Goal: Task Accomplishment & Management: Use online tool/utility

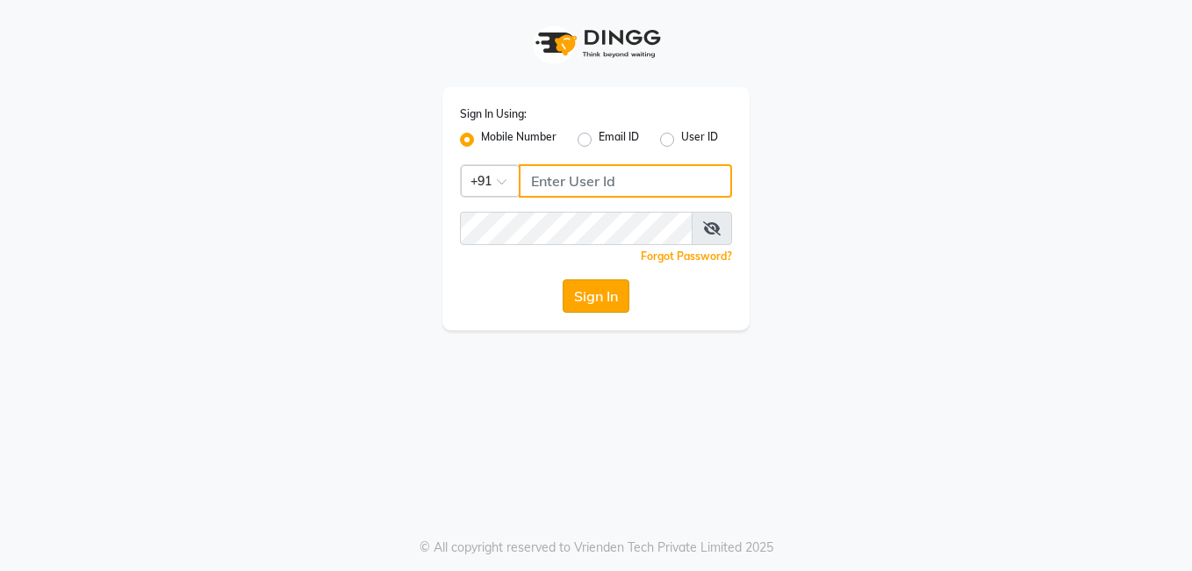
type input "8308252292"
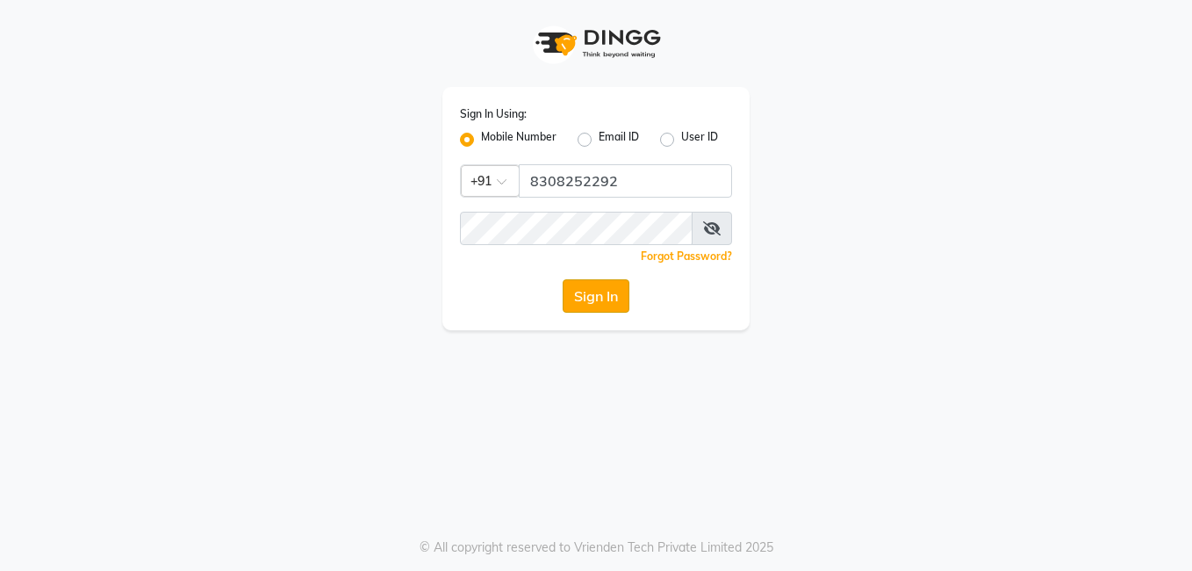
click at [607, 299] on button "Sign In" at bounding box center [596, 295] width 67 height 33
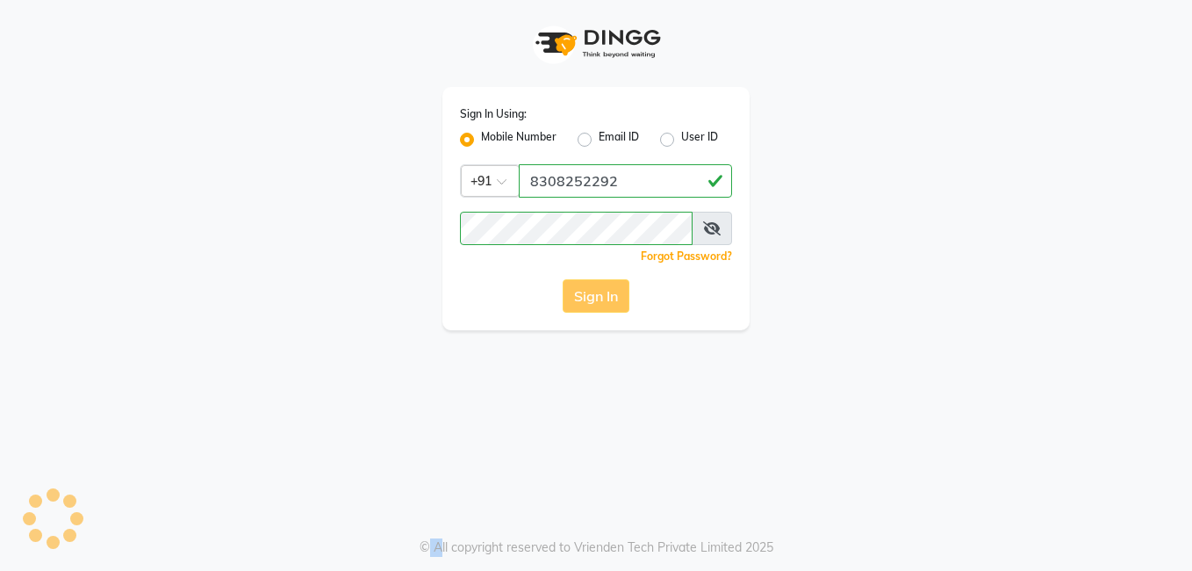
click at [607, 299] on div "Sign In" at bounding box center [596, 295] width 272 height 33
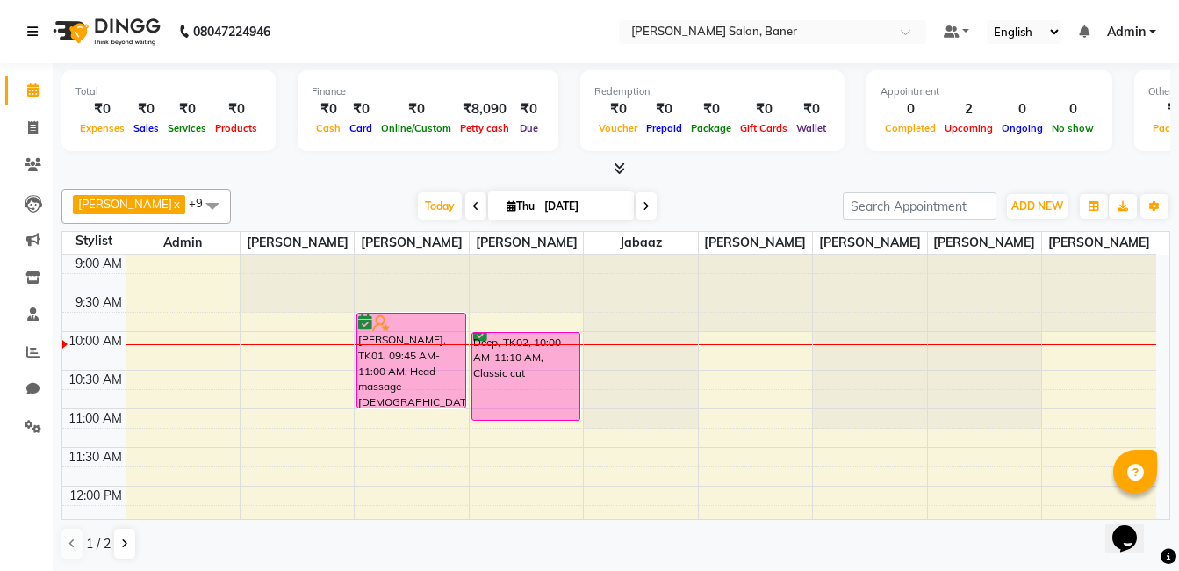
click at [28, 29] on icon at bounding box center [32, 31] width 11 height 12
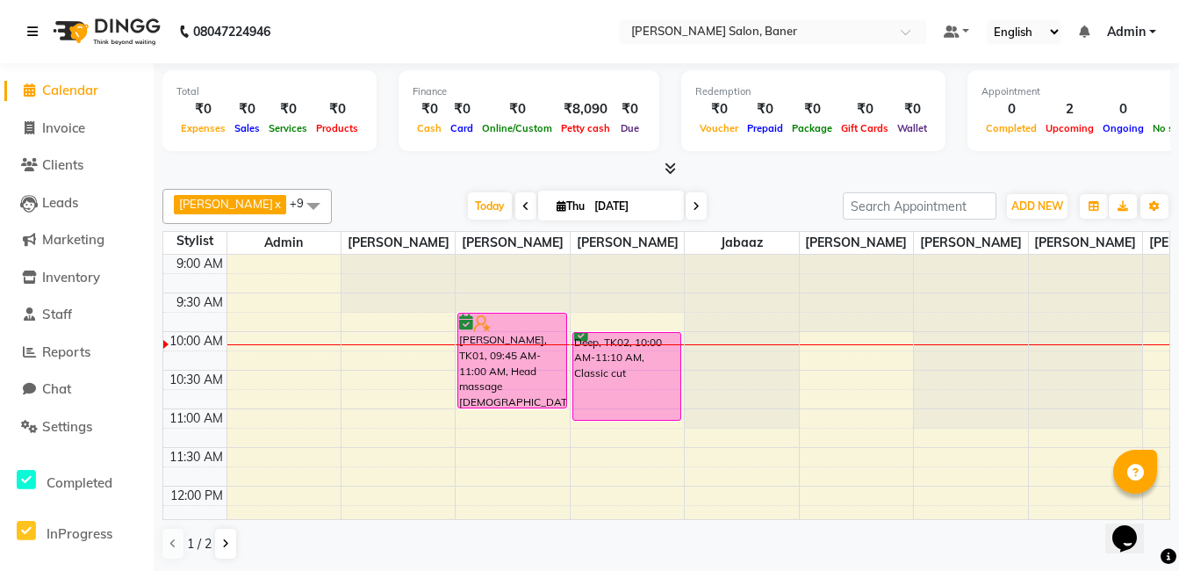
click at [31, 33] on icon at bounding box center [32, 31] width 11 height 12
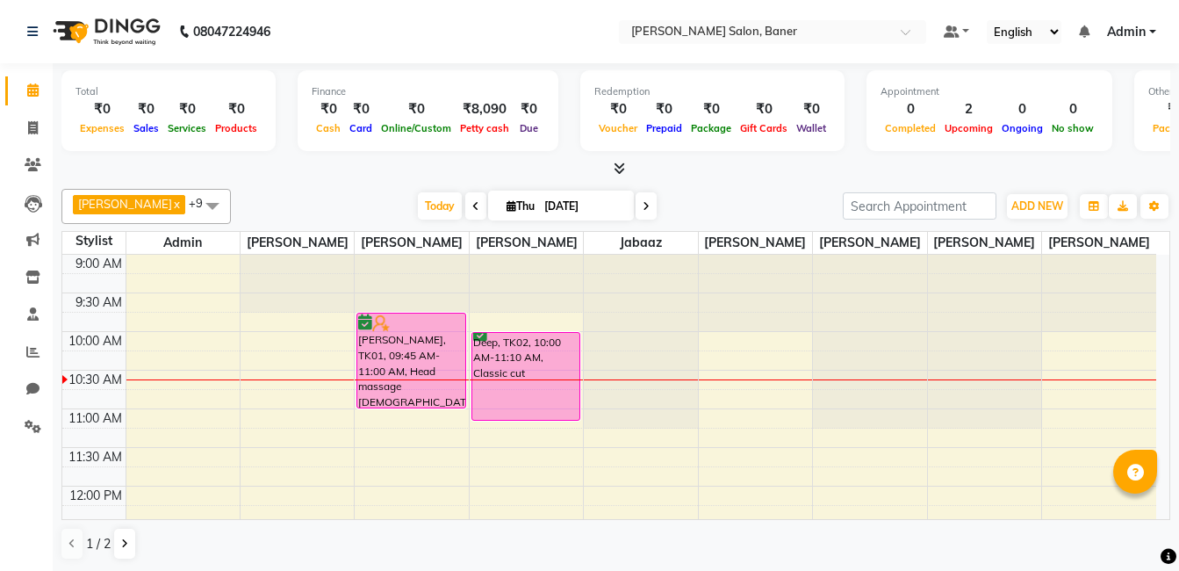
drag, startPoint x: 70, startPoint y: 294, endPoint x: 61, endPoint y: 316, distance: 23.6
drag, startPoint x: 61, startPoint y: 316, endPoint x: 10, endPoint y: 405, distance: 102.7
click at [19, 380] on span at bounding box center [33, 389] width 31 height 20
select select "100"
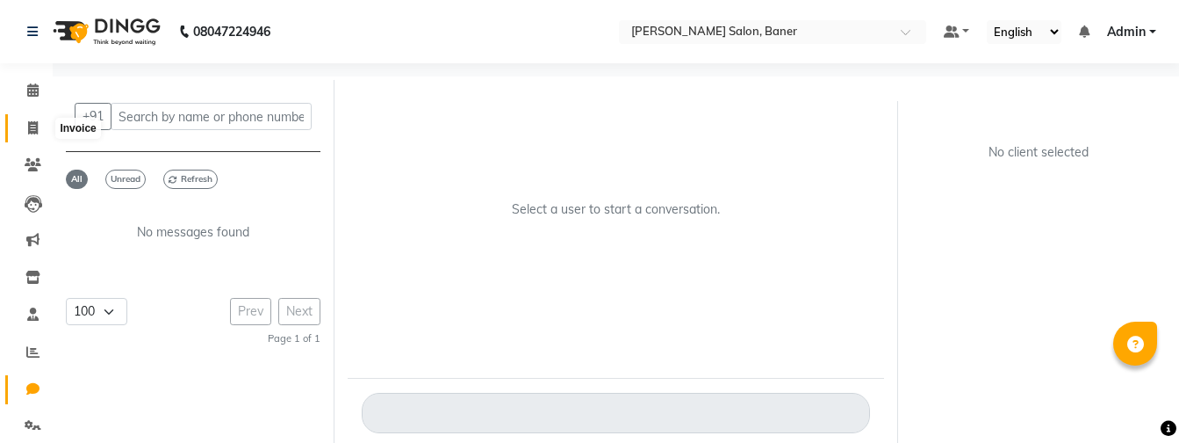
click at [33, 124] on icon at bounding box center [33, 127] width 10 height 13
select select "service"
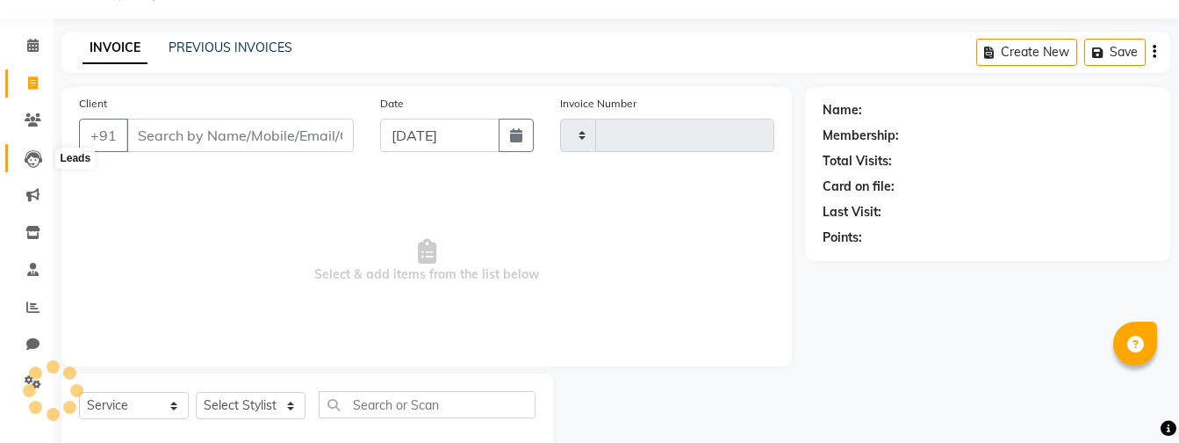
scroll to position [85, 0]
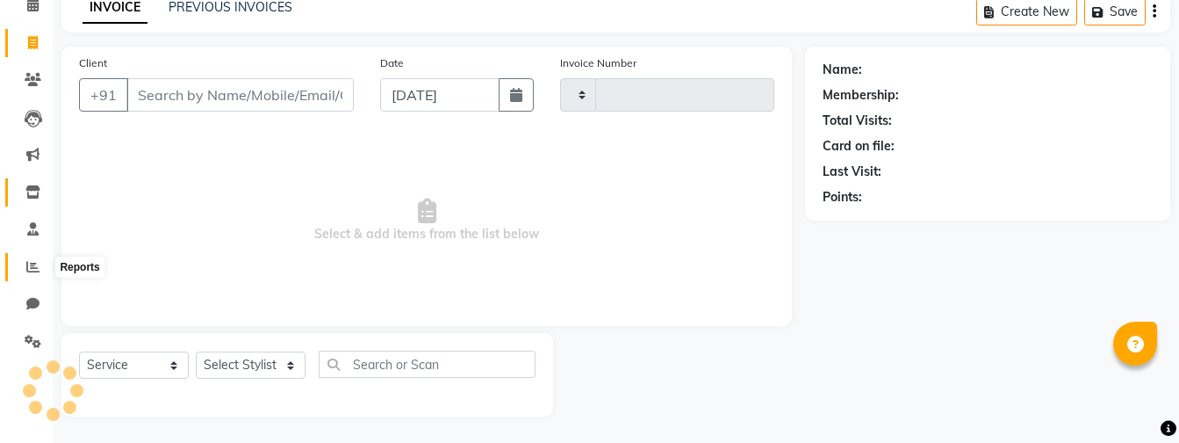
click at [32, 258] on span at bounding box center [33, 267] width 31 height 20
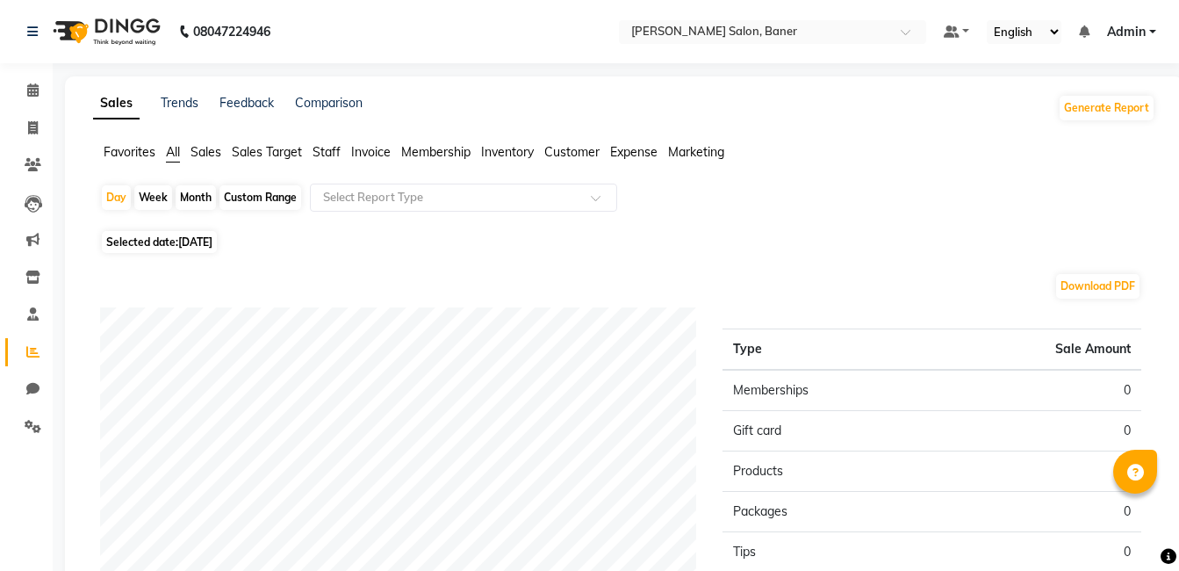
click at [191, 195] on div "Month" at bounding box center [196, 197] width 40 height 25
select select "9"
select select "2025"
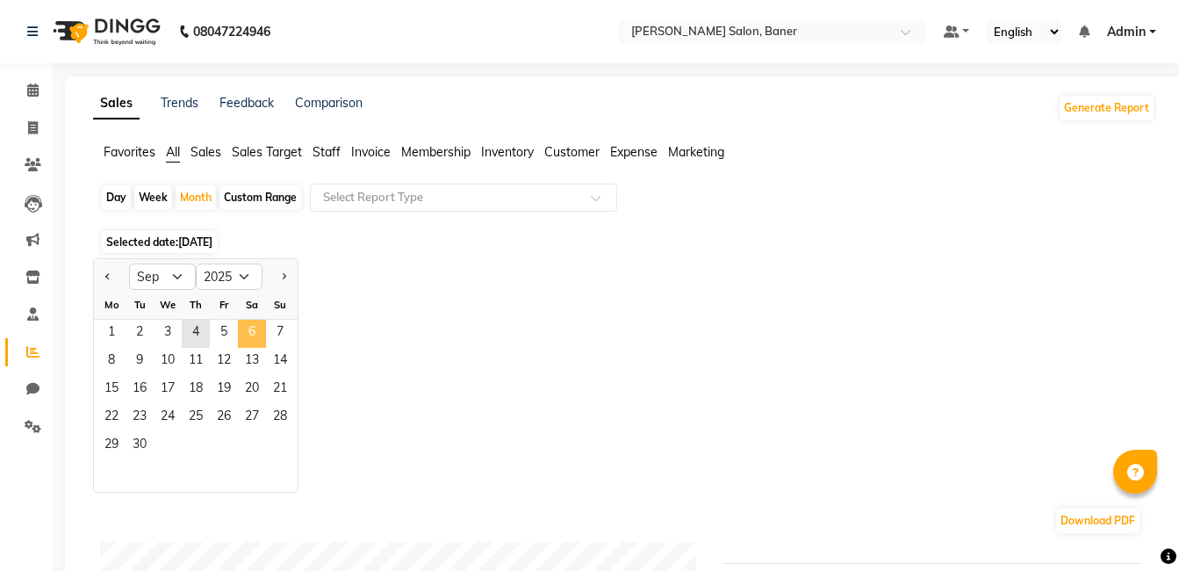
click at [240, 331] on span "6" at bounding box center [252, 334] width 28 height 28
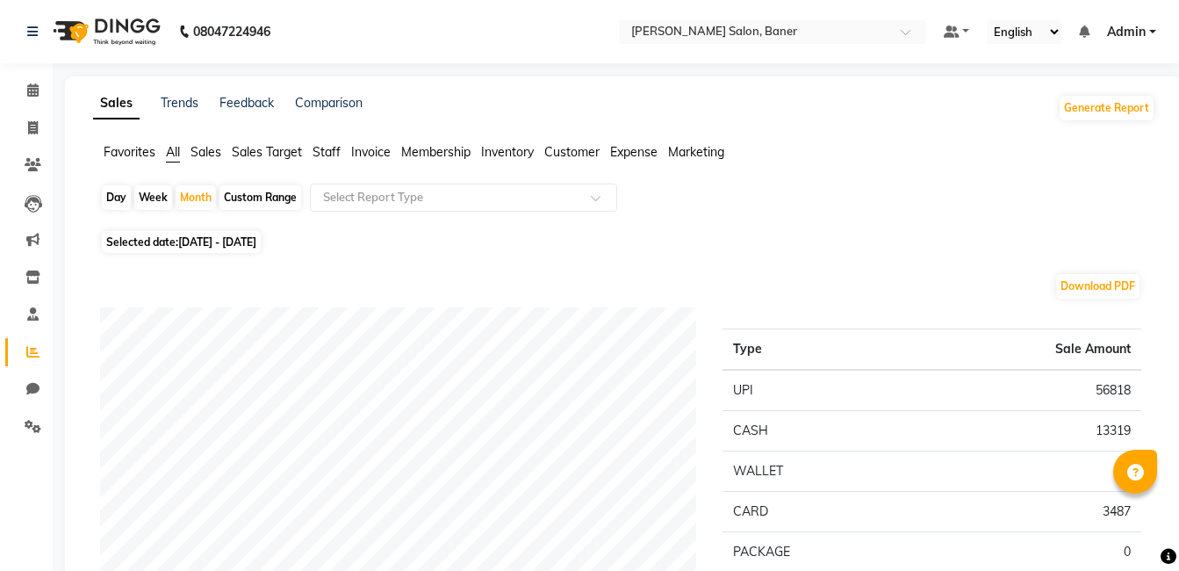
click at [322, 153] on span "Staff" at bounding box center [327, 152] width 28 height 16
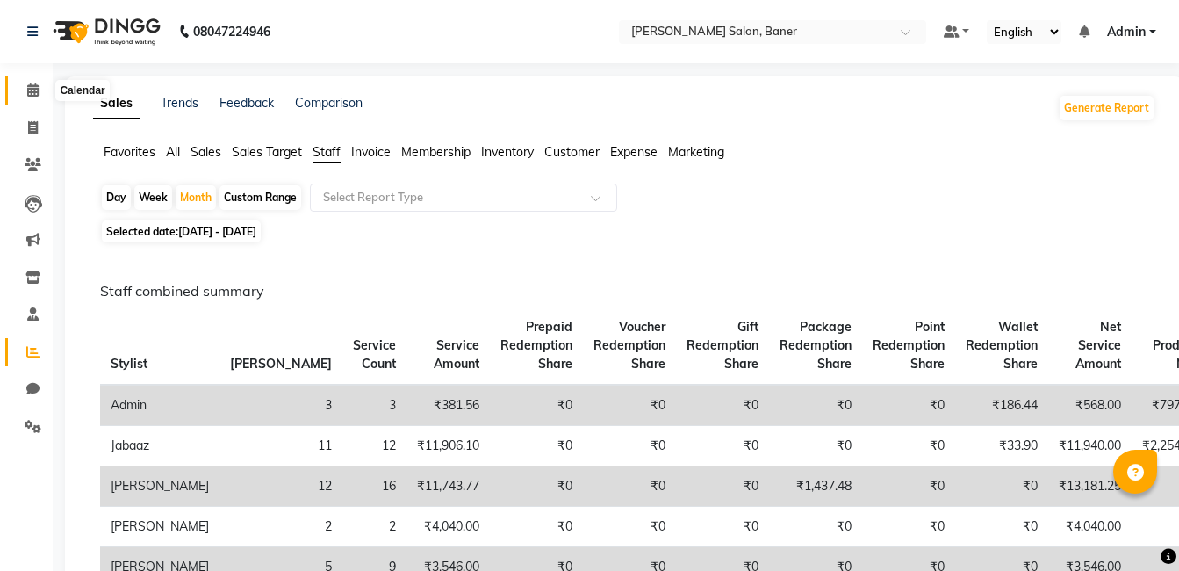
click at [40, 90] on span at bounding box center [33, 91] width 31 height 20
